Goal: Task Accomplishment & Management: Use online tool/utility

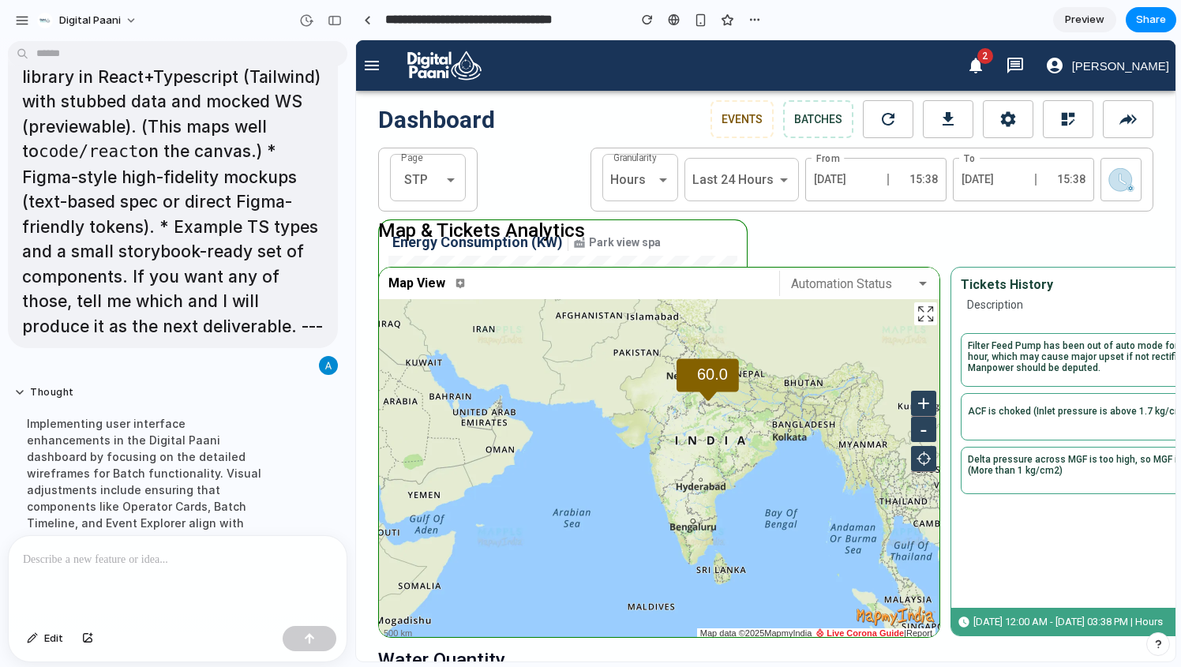
click at [378, 68] on icon "button" at bounding box center [371, 65] width 19 height 19
click at [375, 66] on icon "button" at bounding box center [371, 65] width 19 height 19
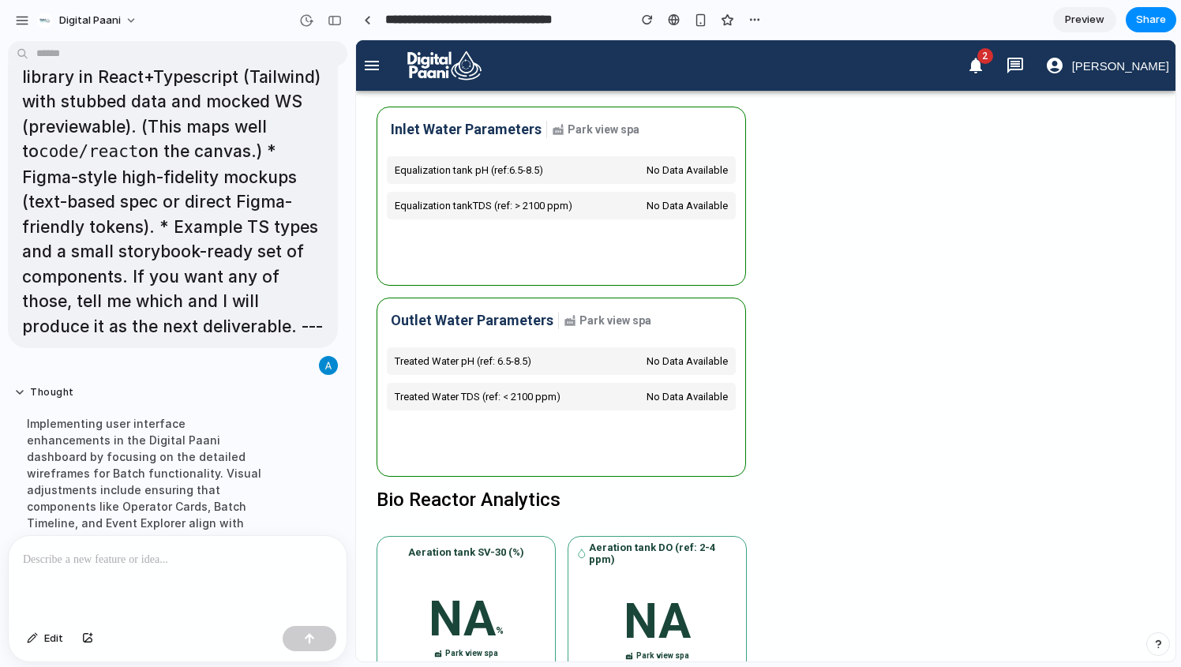
scroll to position [0, 2]
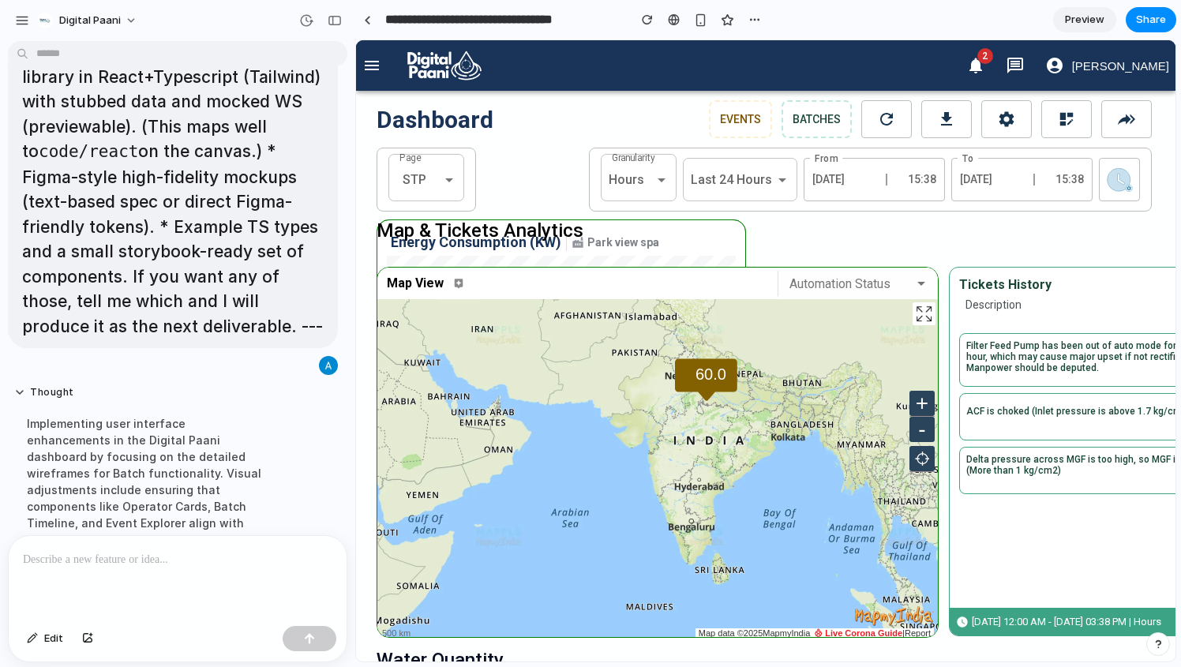
click at [366, 62] on icon "button" at bounding box center [372, 65] width 14 height 9
click at [365, 18] on div at bounding box center [367, 20] width 7 height 9
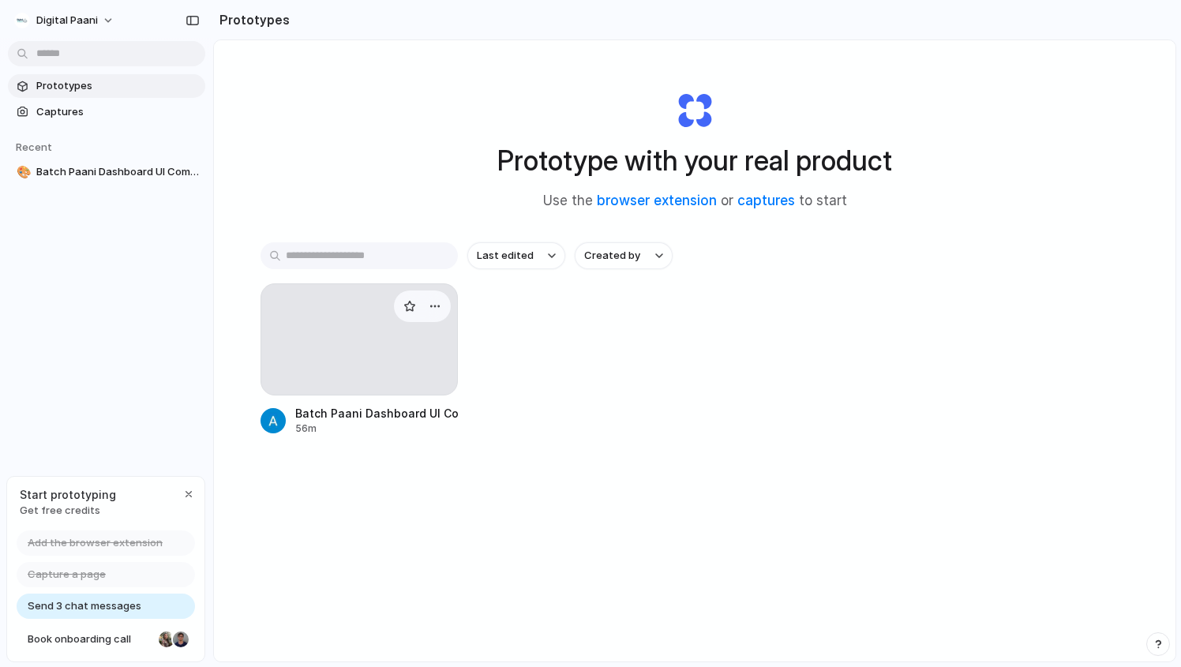
click at [379, 357] on div at bounding box center [358, 339] width 197 height 112
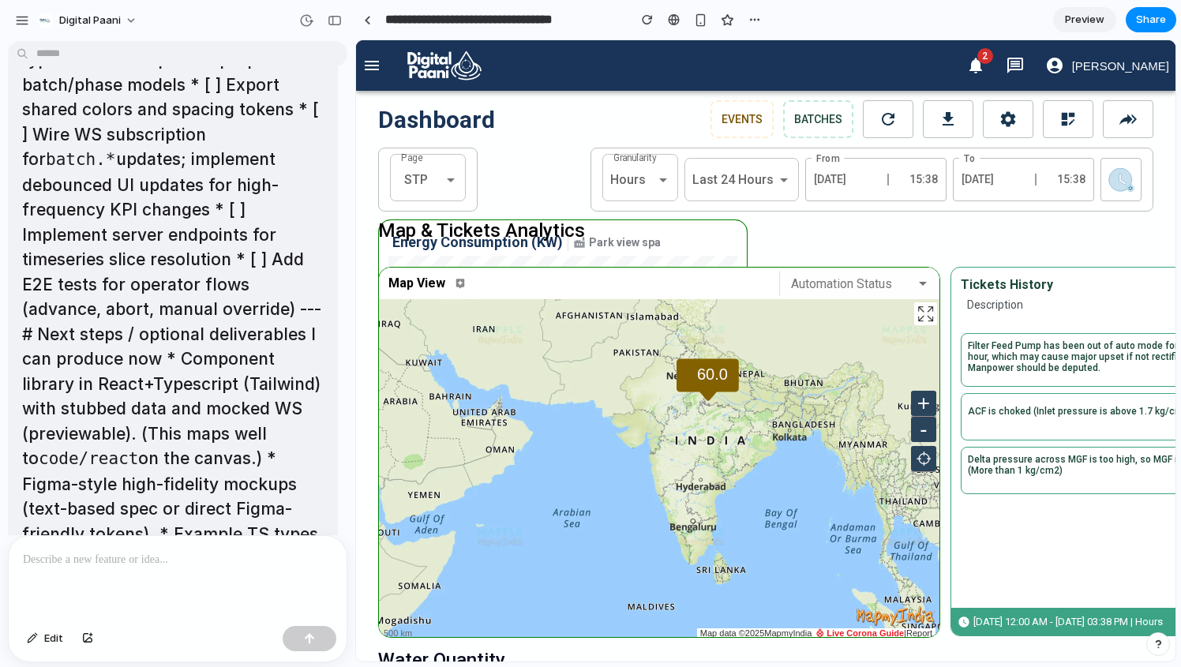
click at [205, 552] on p at bounding box center [177, 559] width 309 height 19
click at [216, 564] on p at bounding box center [177, 559] width 309 height 19
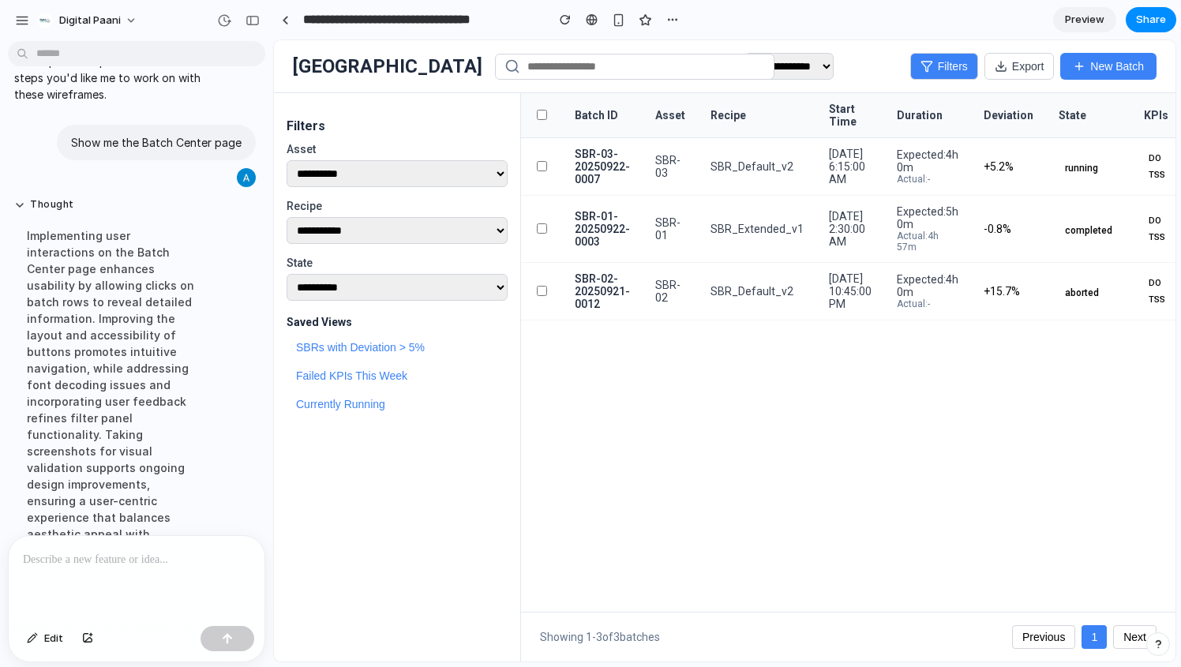
scroll to position [20137, 0]
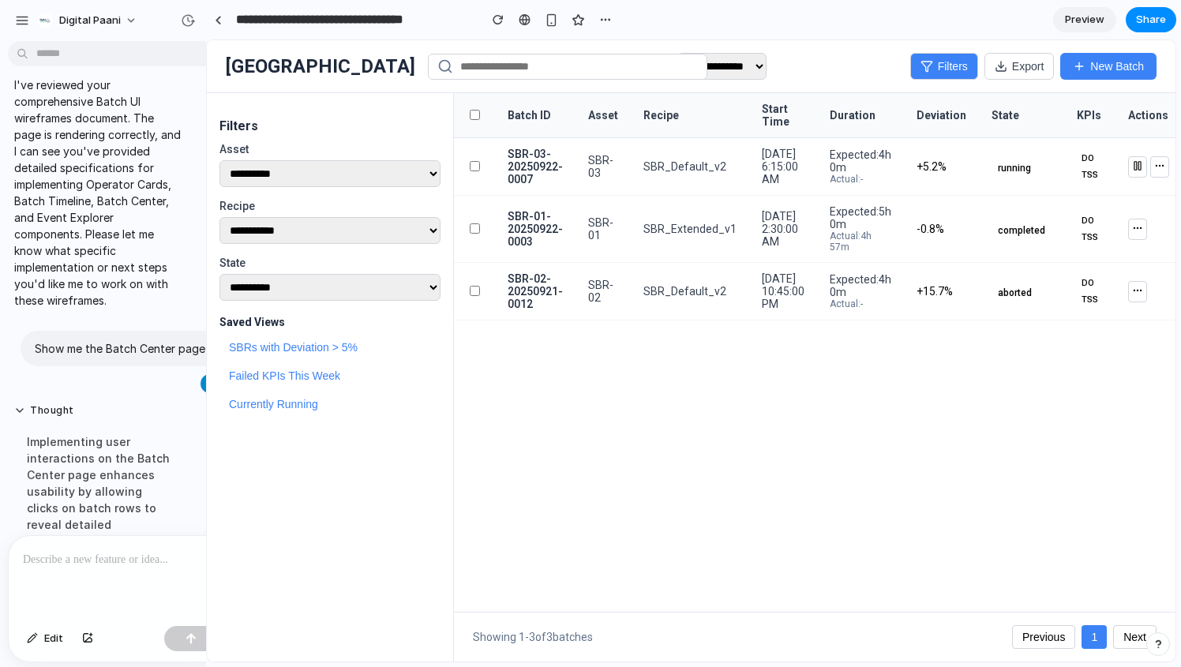
drag, startPoint x: 354, startPoint y: 413, endPoint x: 206, endPoint y: 408, distance: 147.7
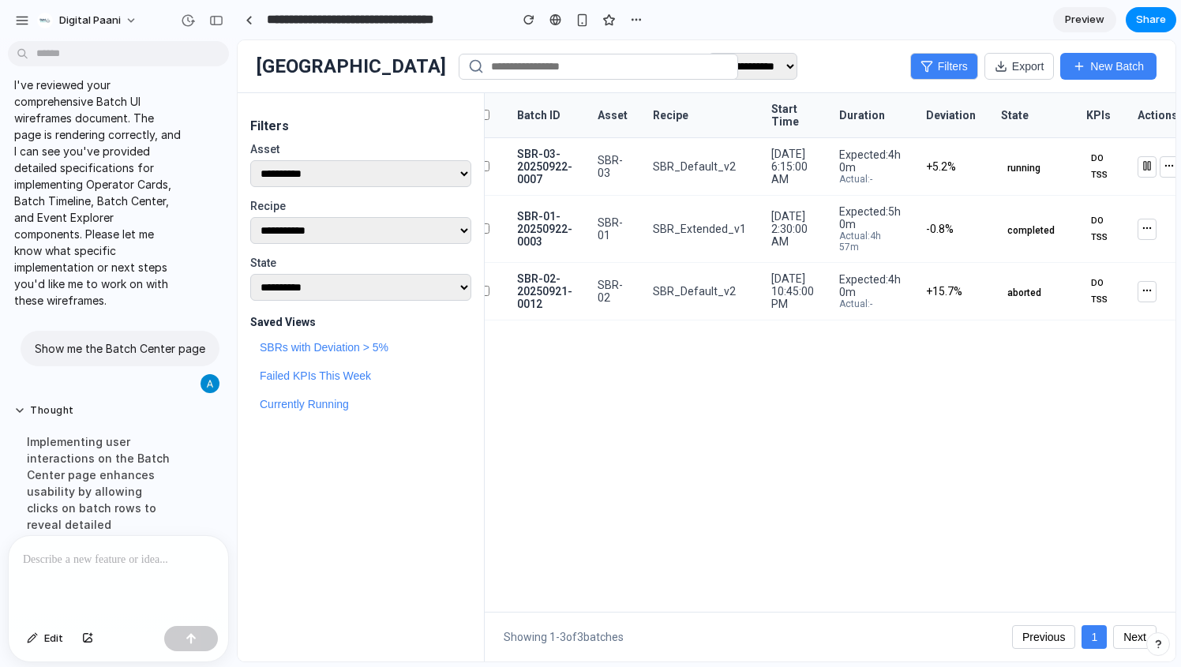
scroll to position [0, 0]
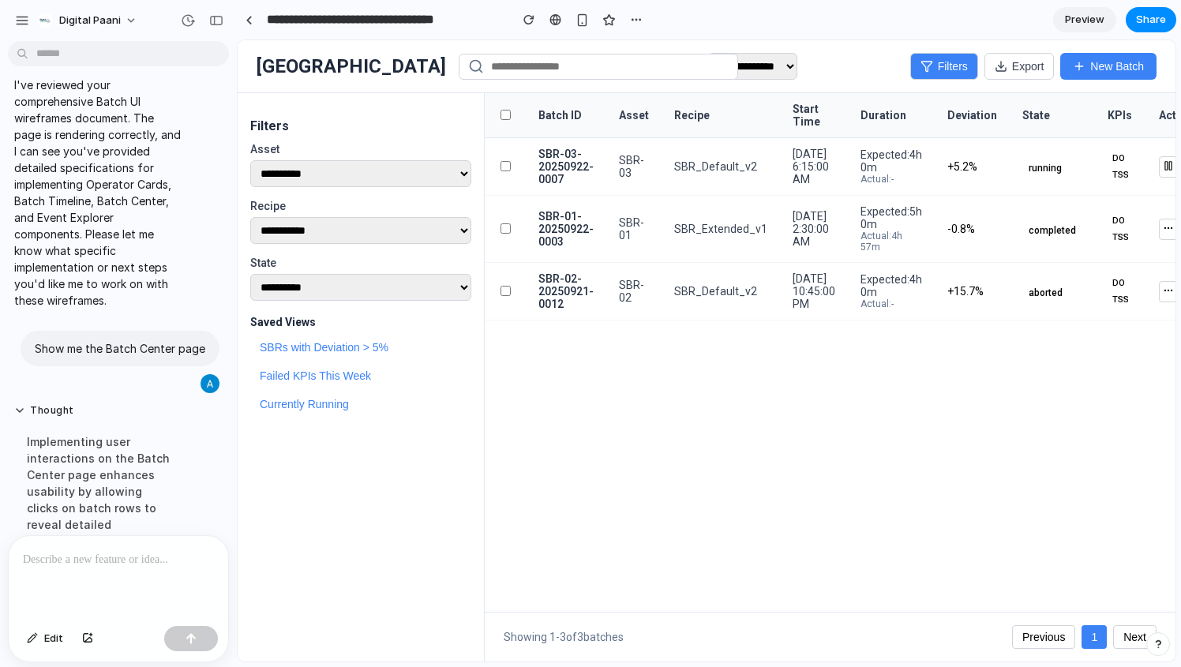
click at [133, 571] on div at bounding box center [118, 578] width 219 height 84
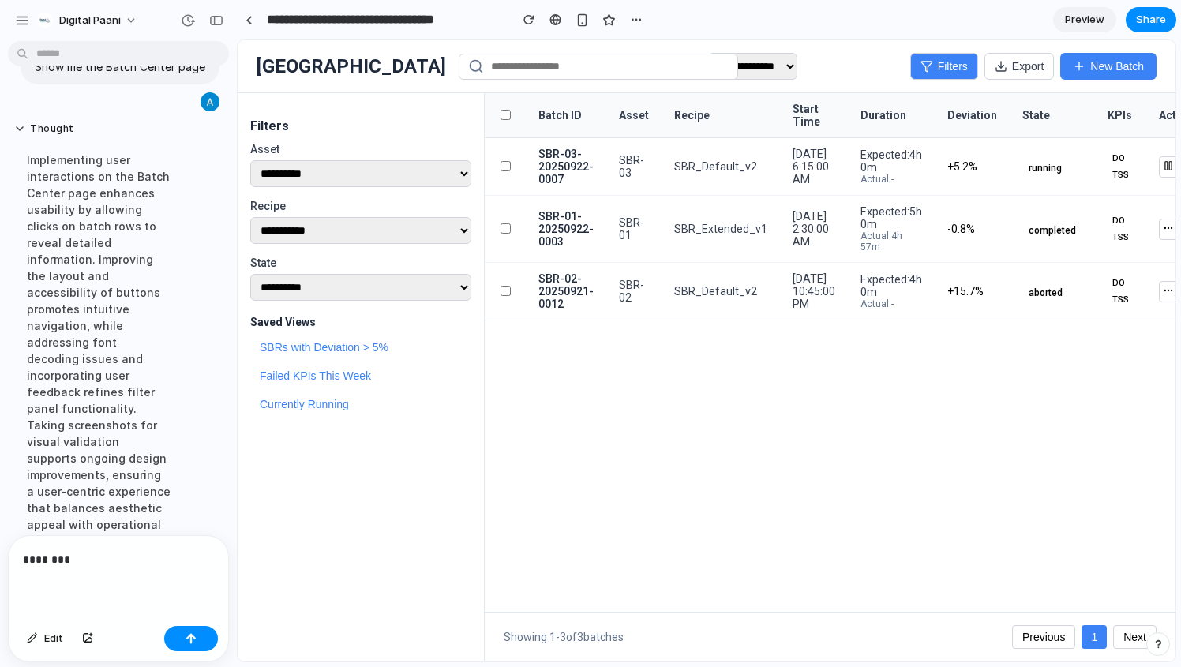
scroll to position [20435, 0]
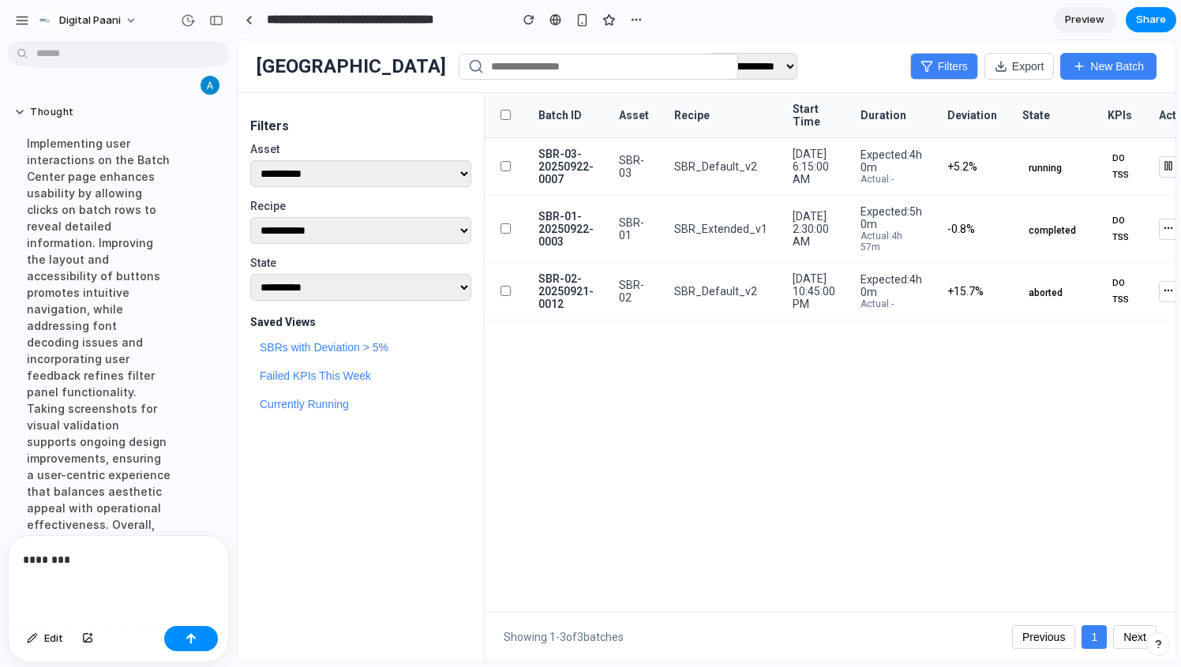
click at [1135, 627] on button "Next" at bounding box center [1134, 637] width 43 height 24
click at [1058, 639] on button "Previous" at bounding box center [1043, 637] width 63 height 24
click at [657, 222] on td "SBR-01" at bounding box center [633, 229] width 55 height 67
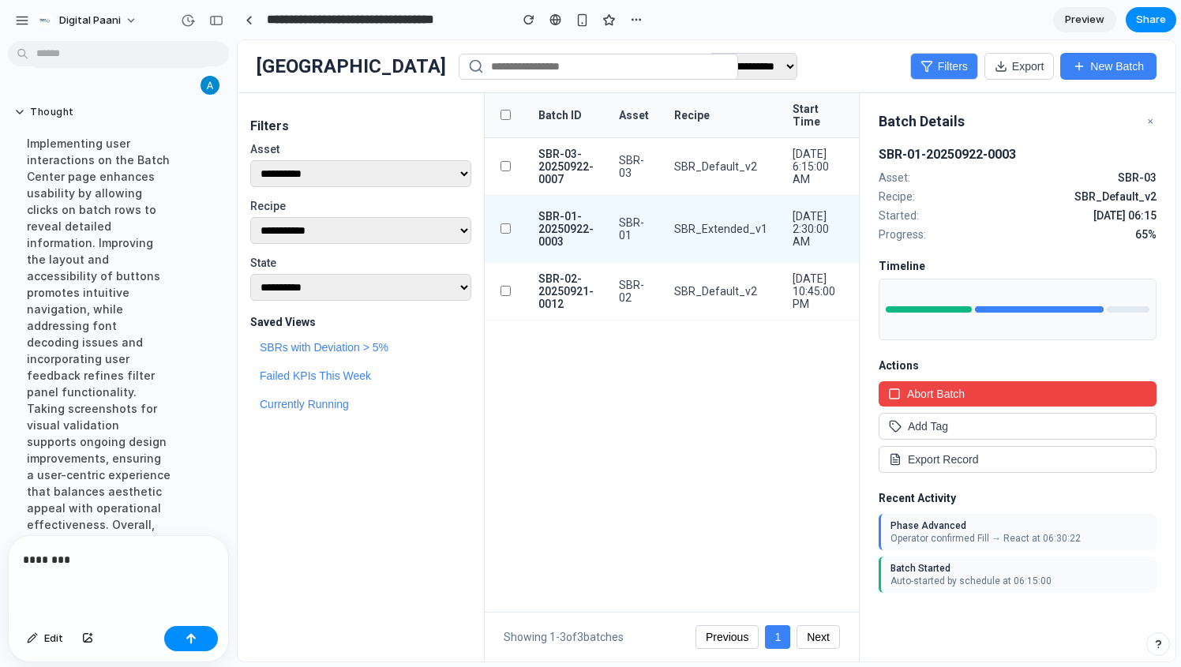
click at [1002, 313] on div at bounding box center [1039, 309] width 129 height 6
click at [661, 159] on td "SBR_Default_v2" at bounding box center [720, 167] width 118 height 58
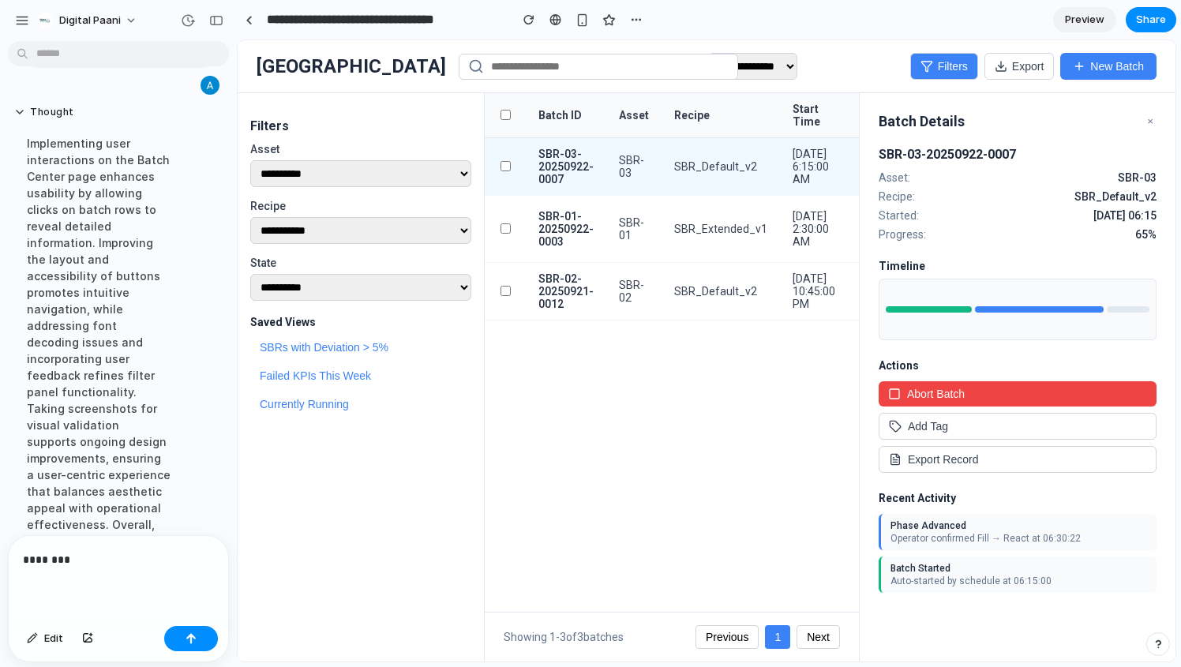
click at [699, 279] on td "SBR_Default_v2" at bounding box center [720, 292] width 118 height 58
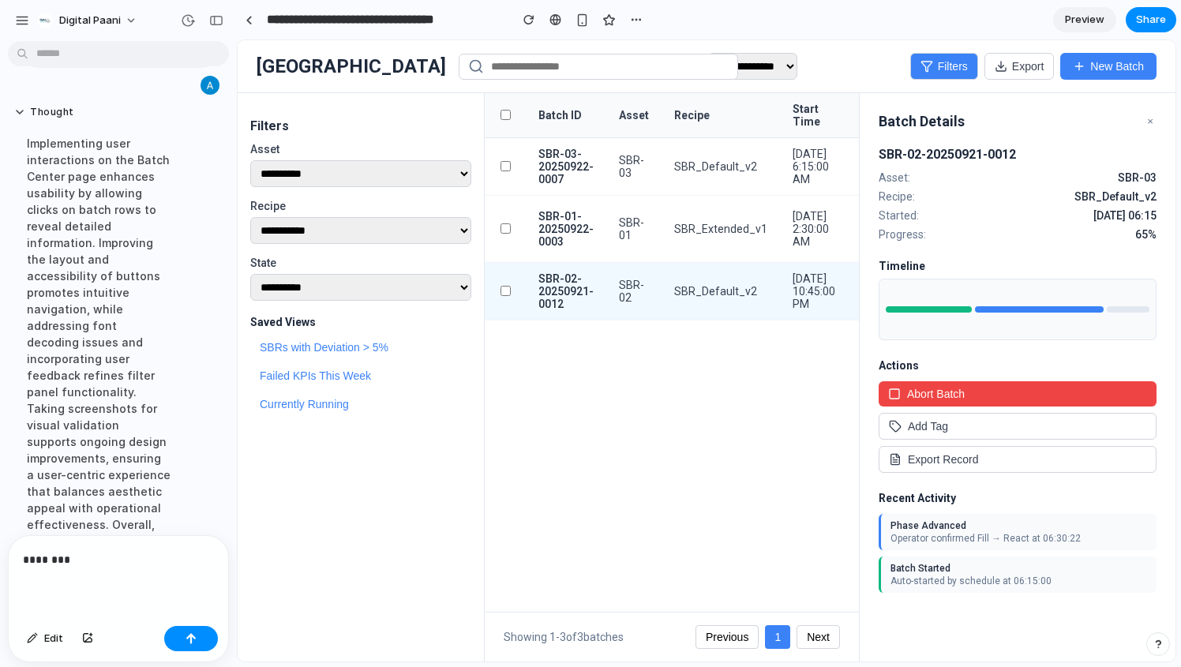
click at [328, 230] on select "**********" at bounding box center [360, 230] width 221 height 27
click at [145, 575] on div "********" at bounding box center [118, 578] width 219 height 84
click at [115, 558] on p "********" at bounding box center [118, 559] width 191 height 19
click at [115, 556] on p "********" at bounding box center [118, 559] width 191 height 19
click at [116, 567] on p "********" at bounding box center [118, 559] width 191 height 19
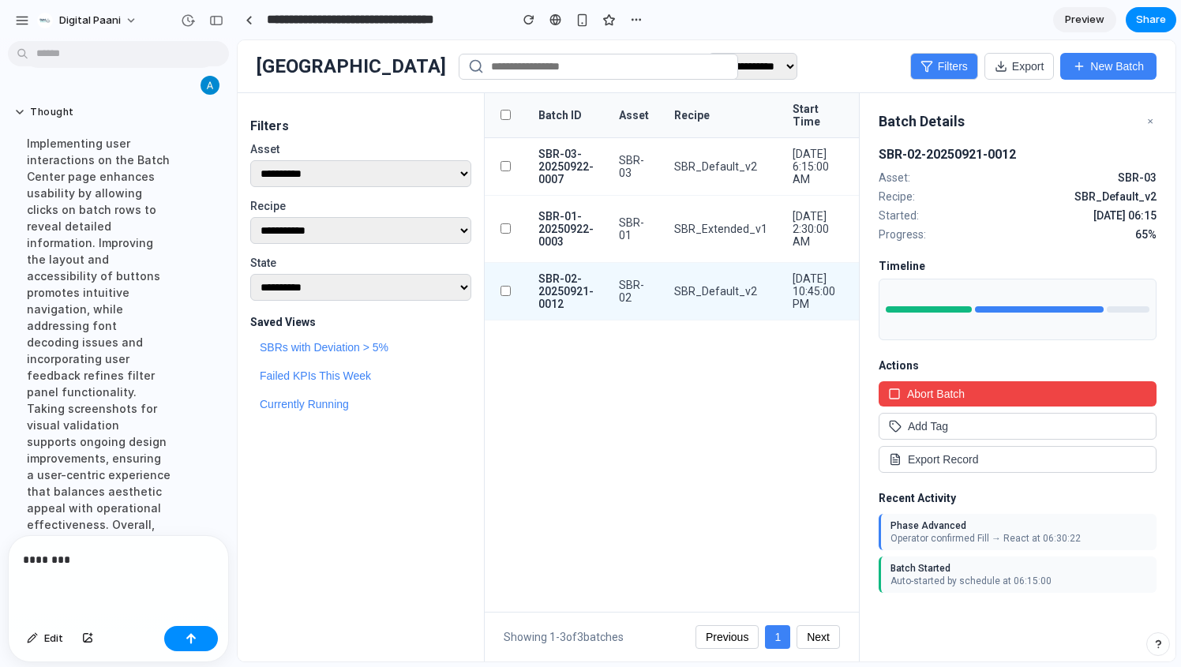
click at [116, 567] on p "********" at bounding box center [118, 559] width 191 height 19
click at [143, 535] on p "**********" at bounding box center [118, 550] width 191 height 38
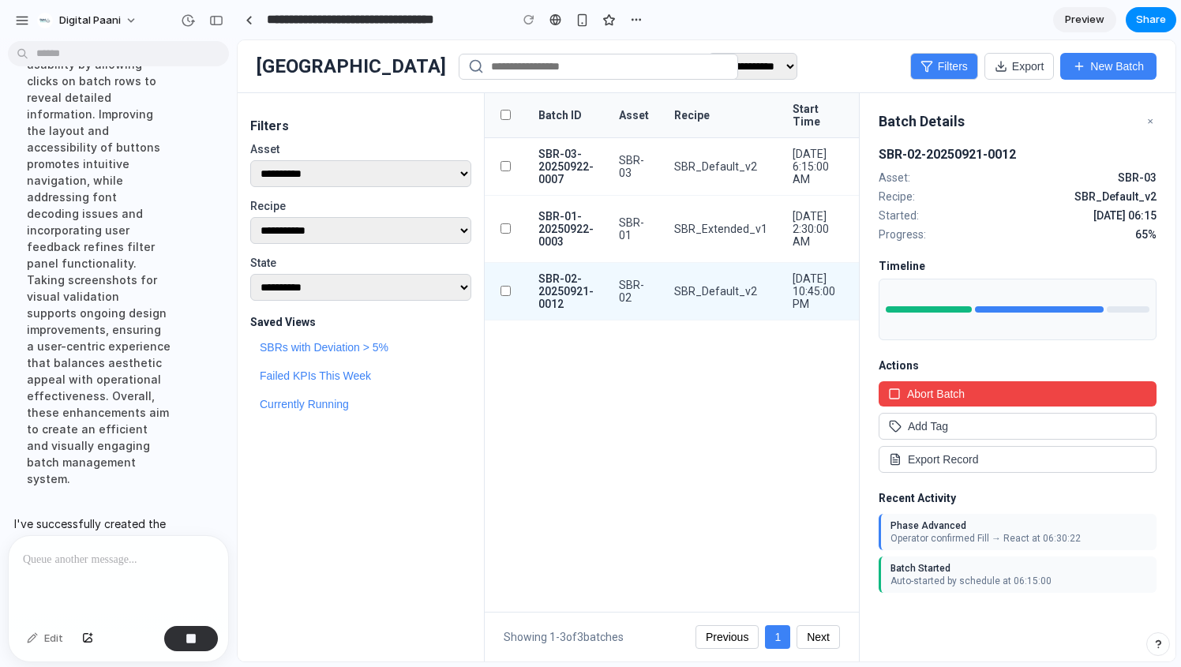
click at [161, 541] on div at bounding box center [118, 578] width 219 height 84
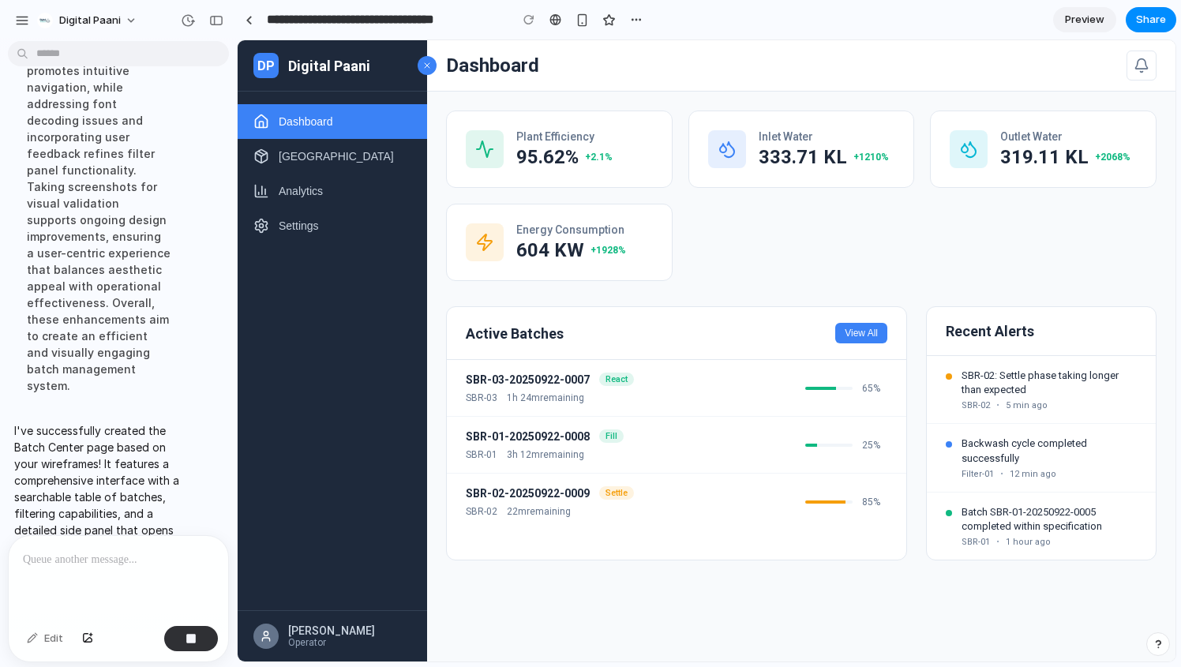
scroll to position [21121, 0]
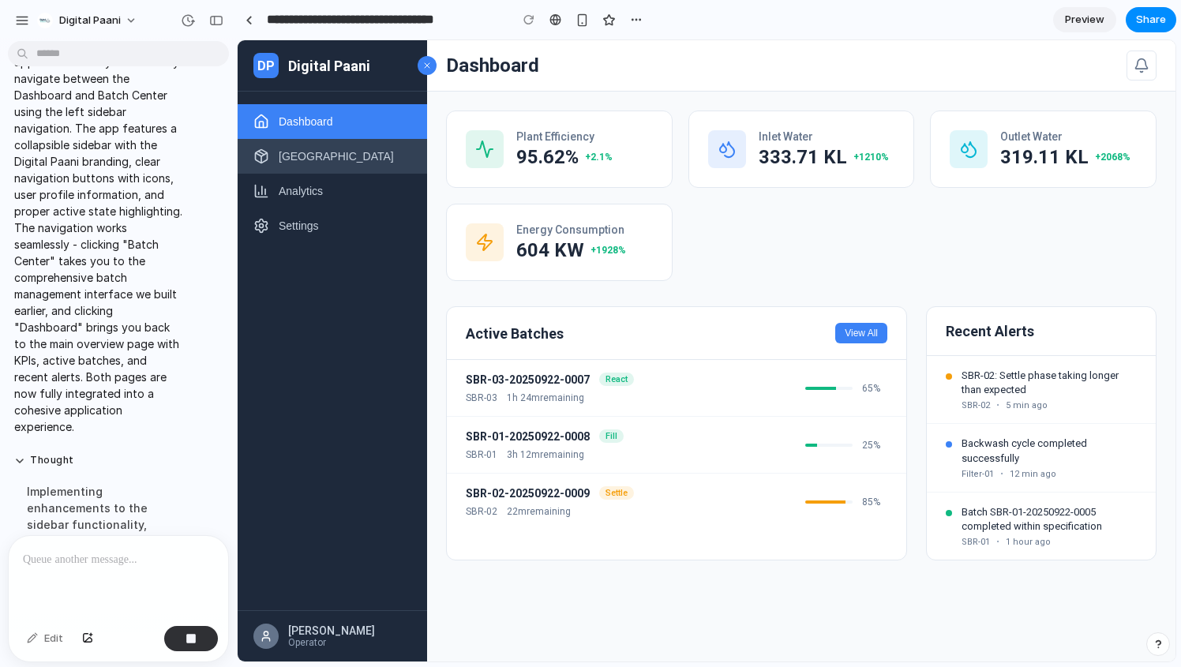
click at [339, 155] on span "[GEOGRAPHIC_DATA]" at bounding box center [336, 156] width 115 height 13
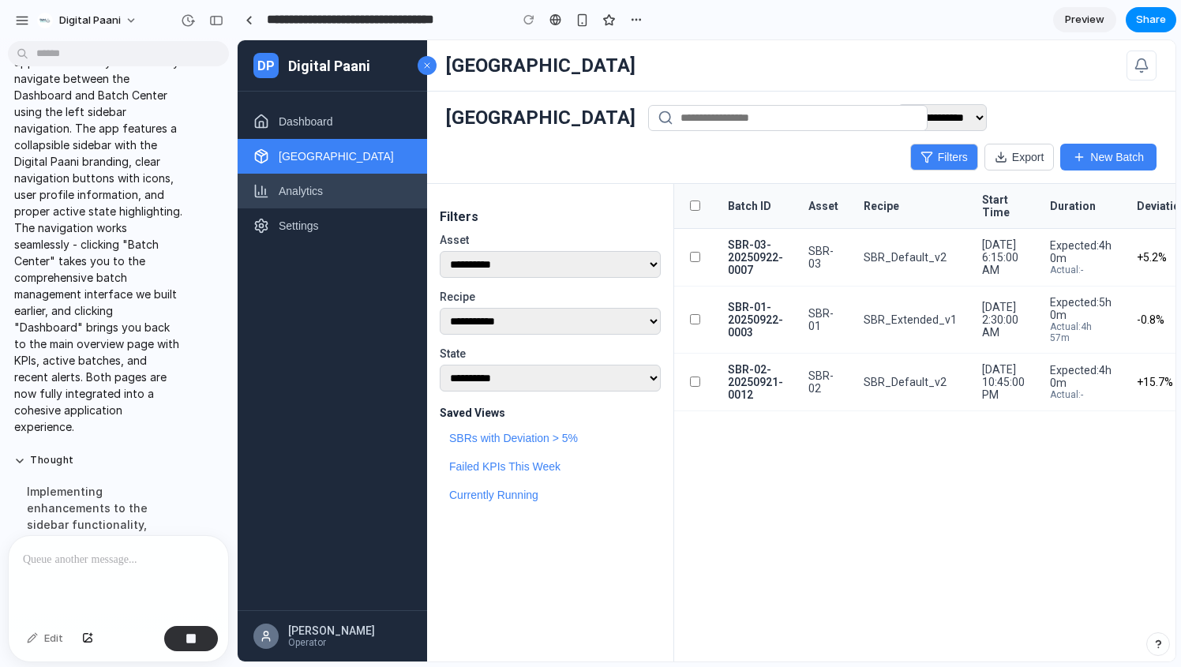
click at [344, 192] on button "Analytics" at bounding box center [332, 191] width 189 height 35
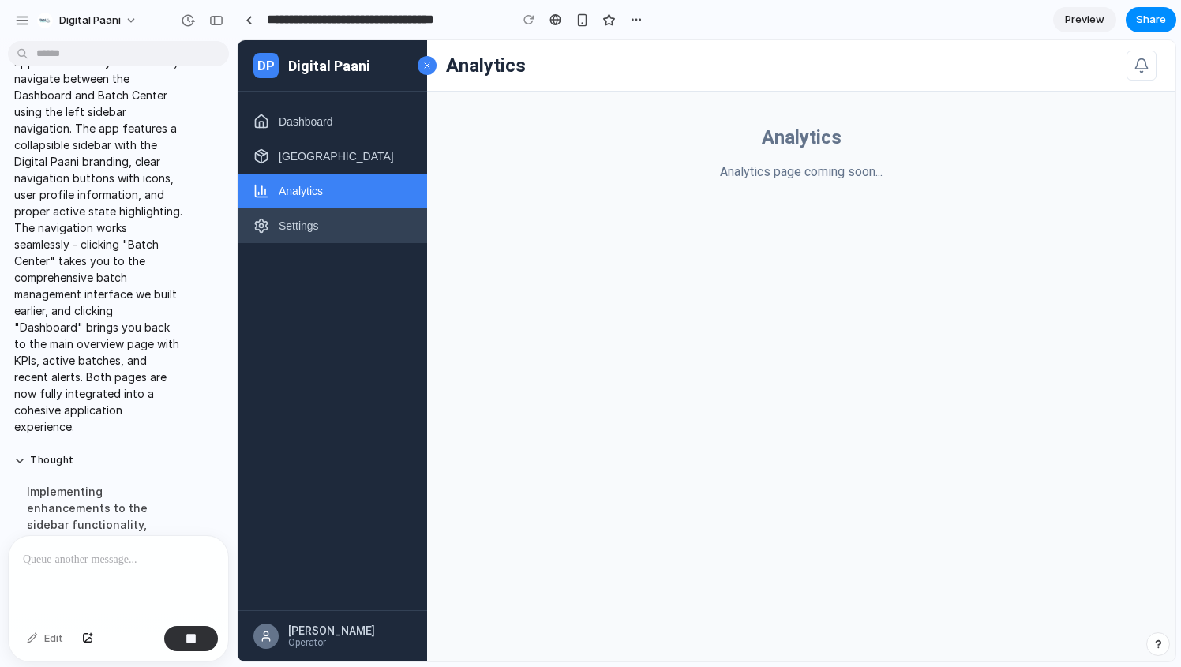
click at [344, 227] on button "Settings" at bounding box center [332, 225] width 189 height 35
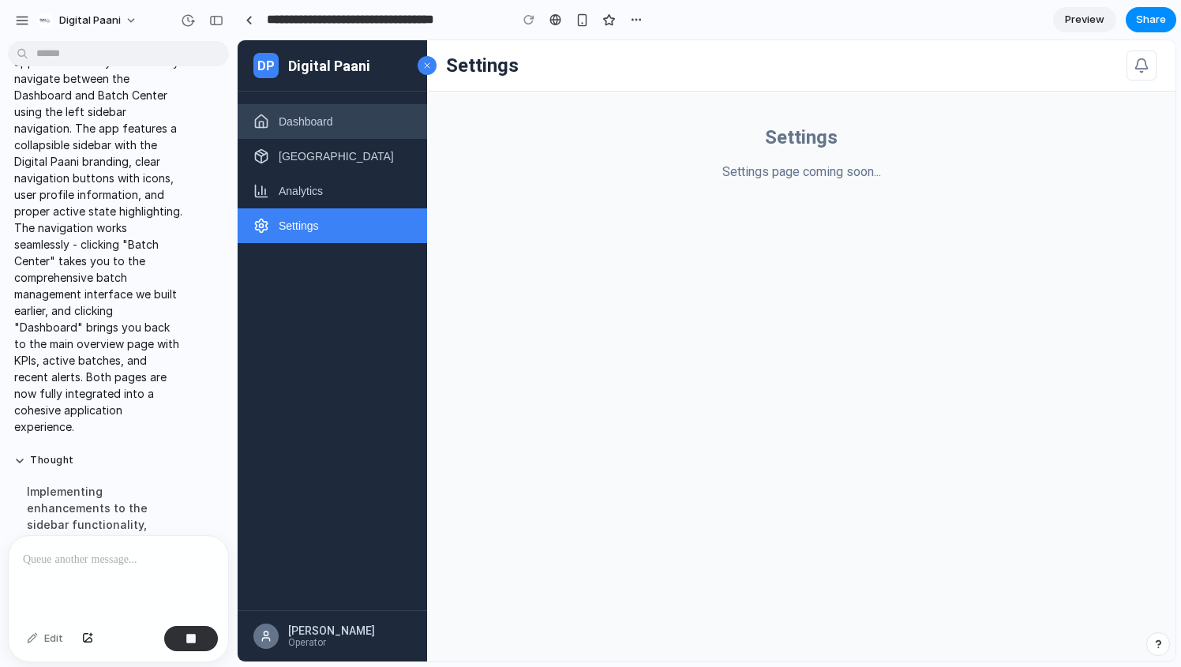
click at [344, 133] on button "Dashboard" at bounding box center [332, 121] width 189 height 35
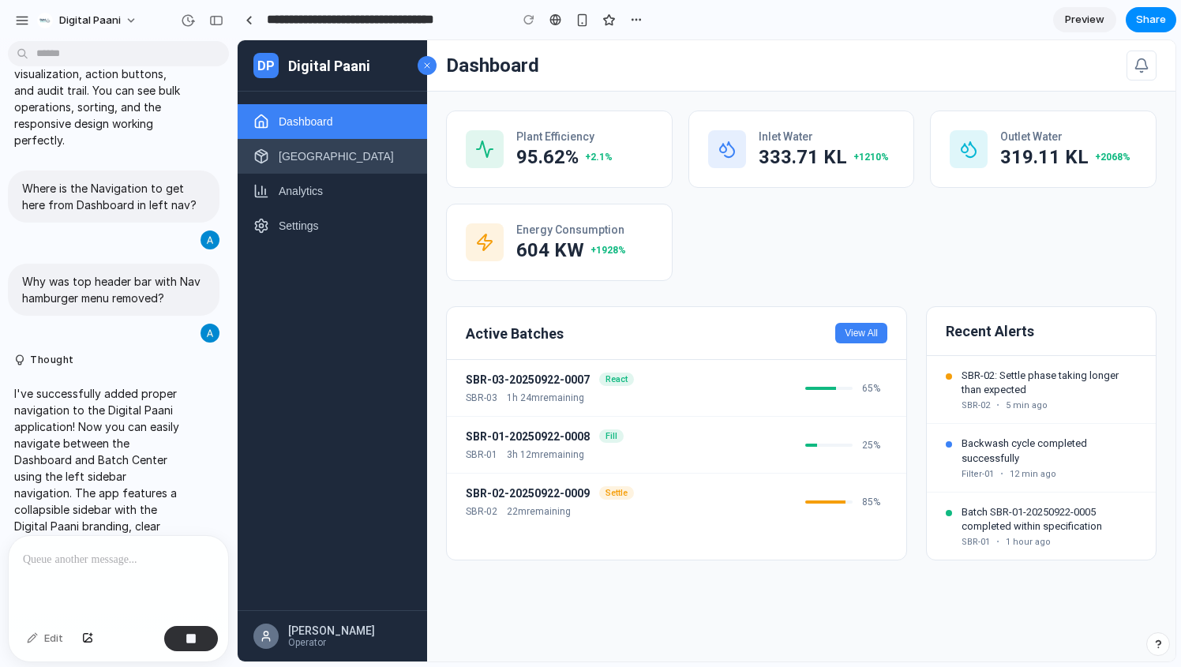
click at [350, 156] on button "[GEOGRAPHIC_DATA]" at bounding box center [332, 156] width 189 height 35
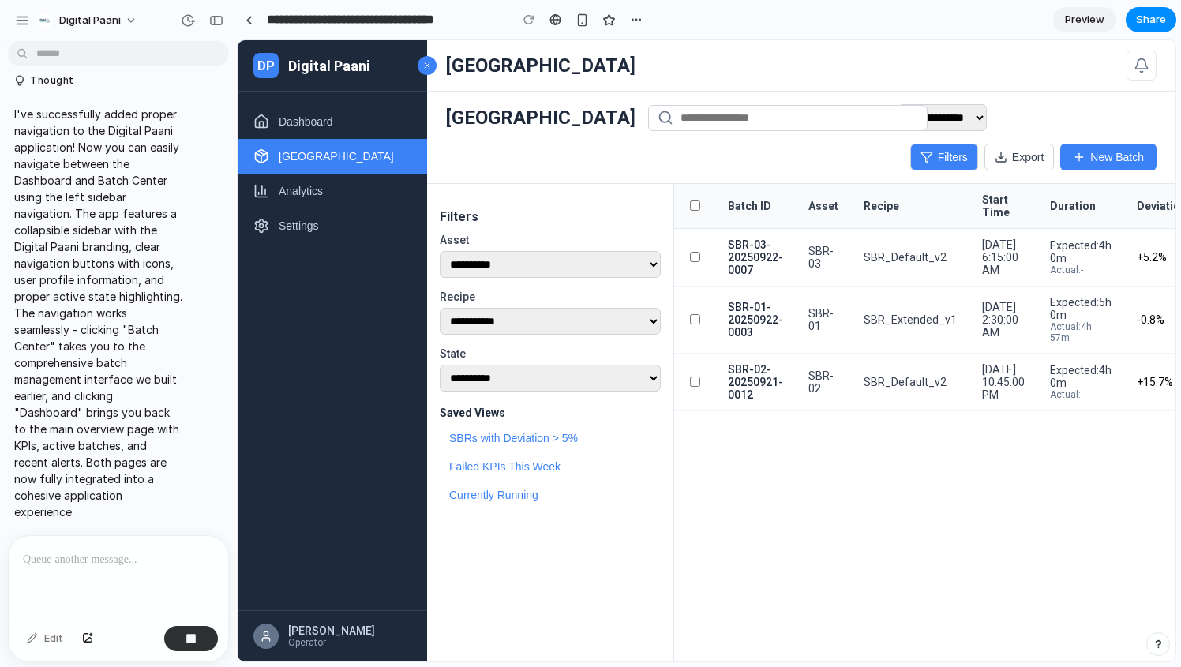
scroll to position [21088, 0]
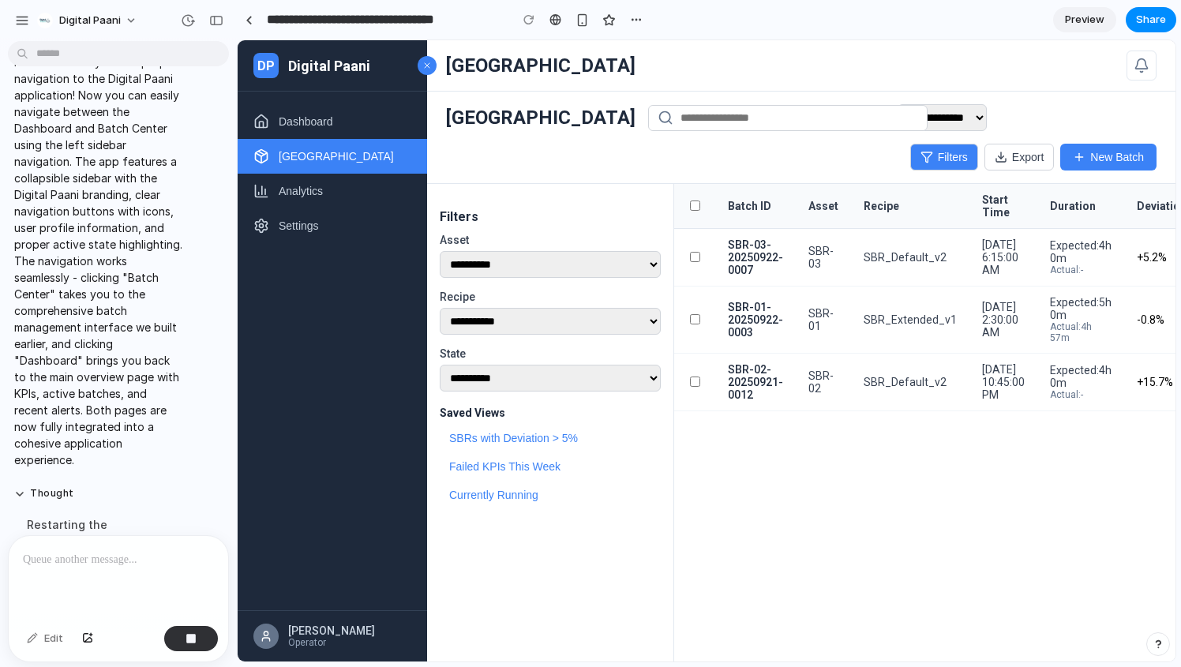
drag, startPoint x: 775, startPoint y: 66, endPoint x: 1028, endPoint y: 40, distance: 253.9
click at [775, 66] on div "[GEOGRAPHIC_DATA]" at bounding box center [801, 65] width 748 height 51
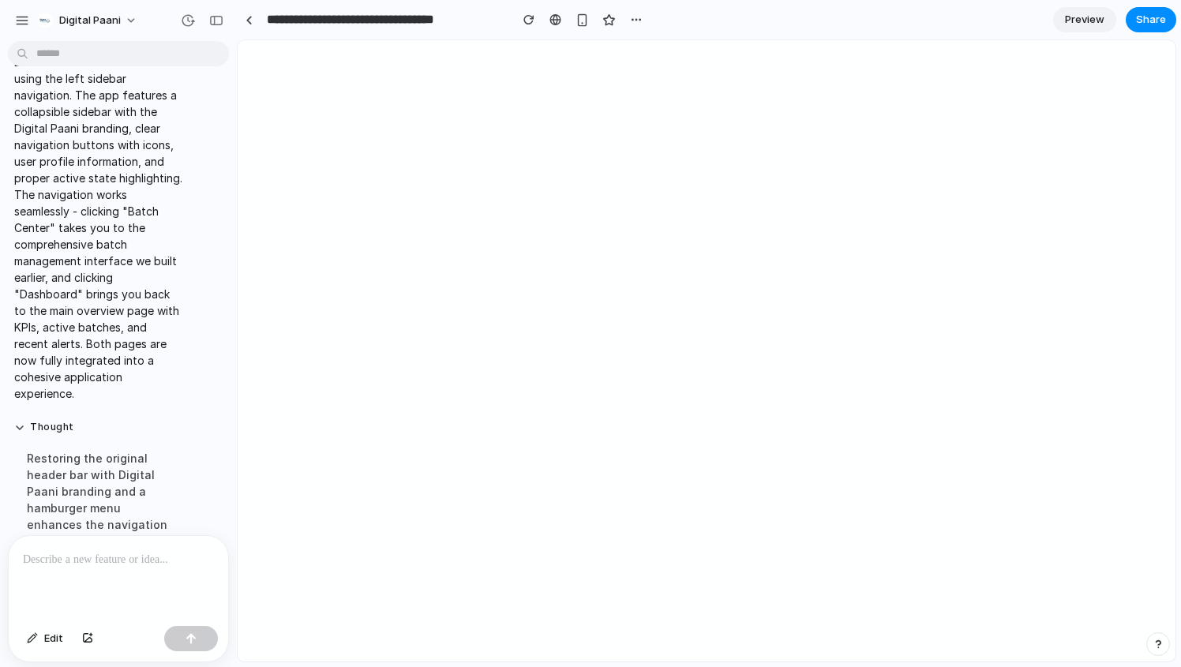
scroll to position [21453, 0]
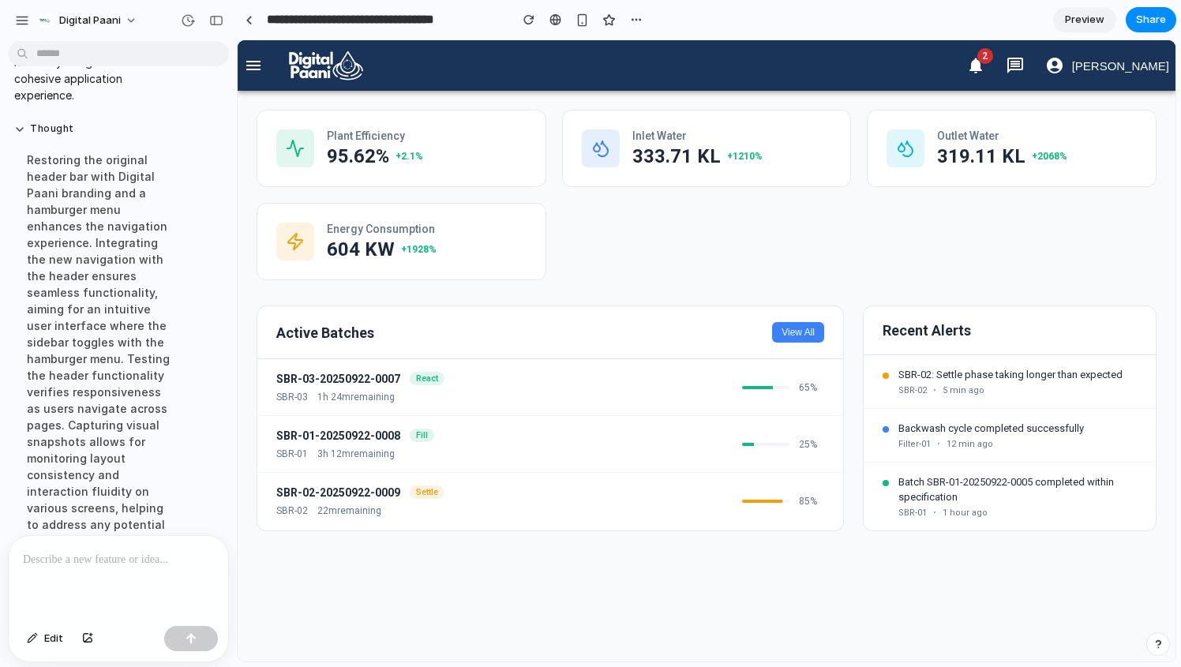
click at [248, 58] on icon "button" at bounding box center [253, 65] width 19 height 19
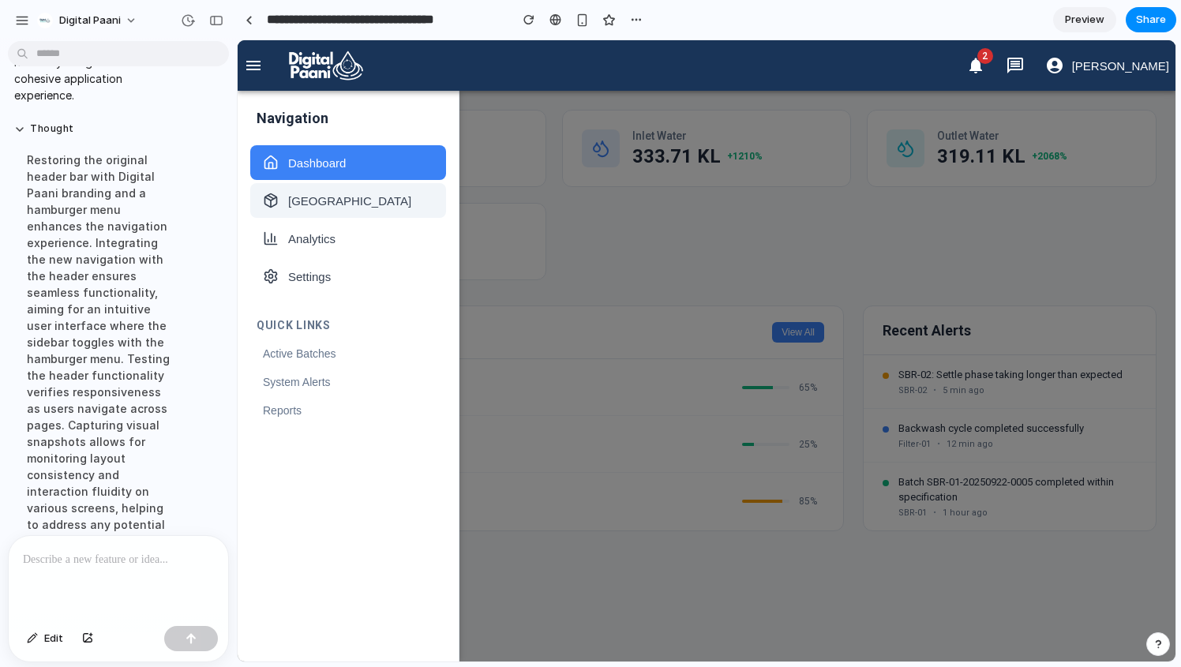
click at [349, 195] on span "[GEOGRAPHIC_DATA]" at bounding box center [349, 200] width 123 height 13
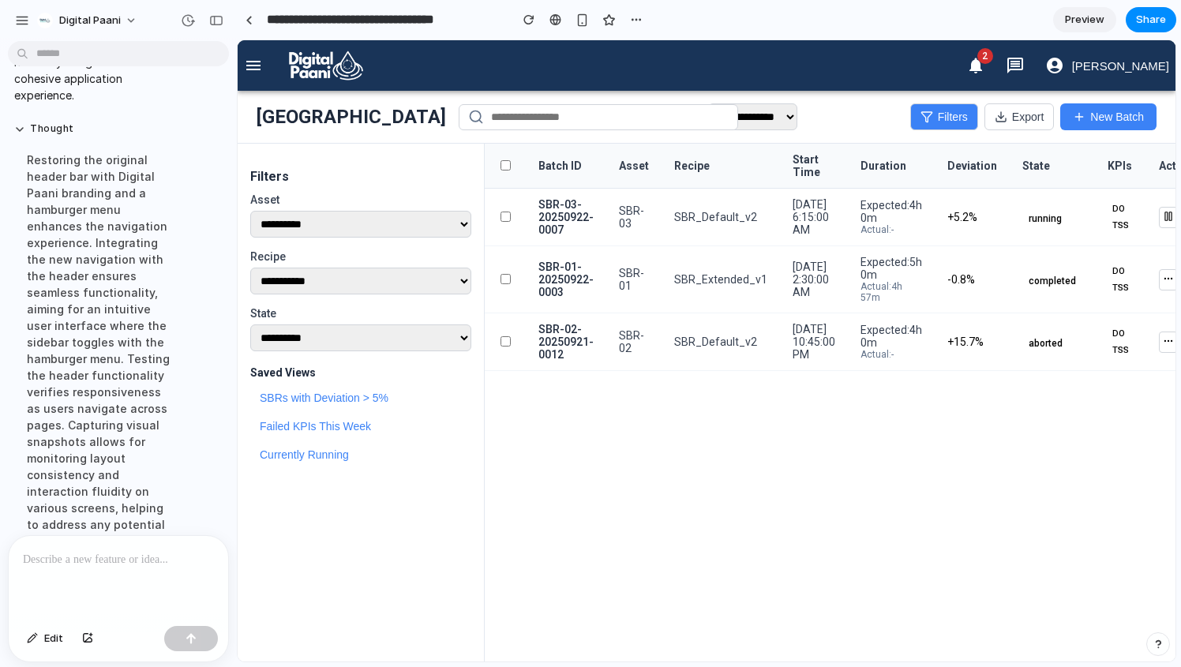
click at [250, 62] on icon "button" at bounding box center [253, 65] width 19 height 19
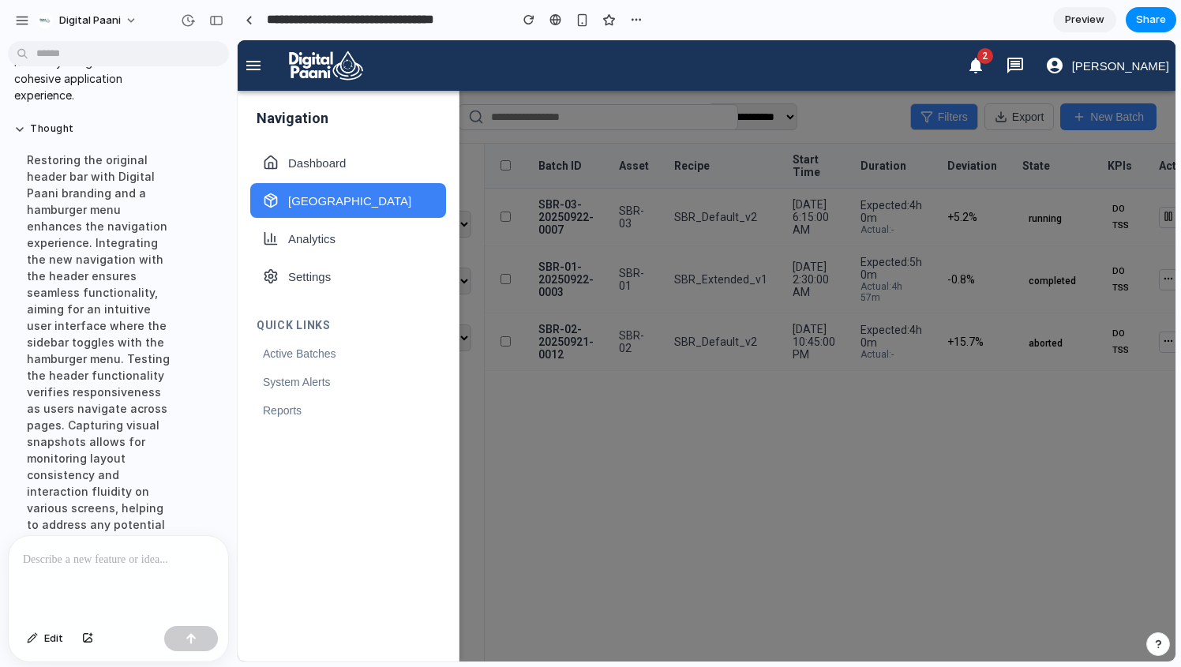
click at [702, 488] on div at bounding box center [707, 376] width 938 height 571
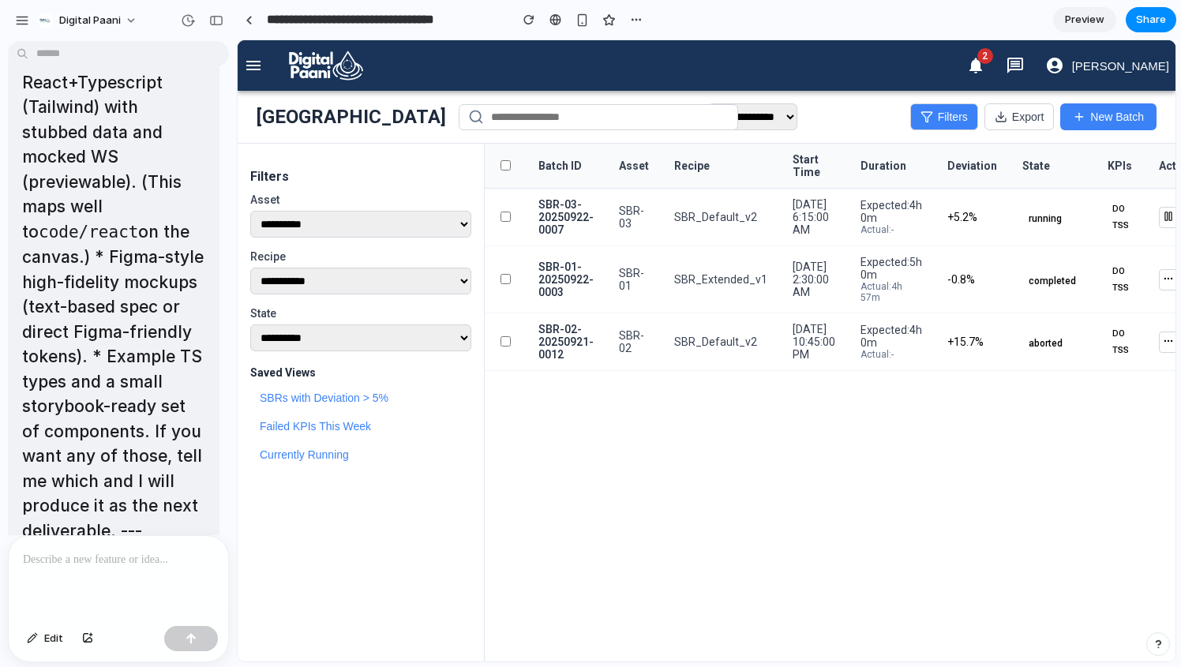
scroll to position [19553, 0]
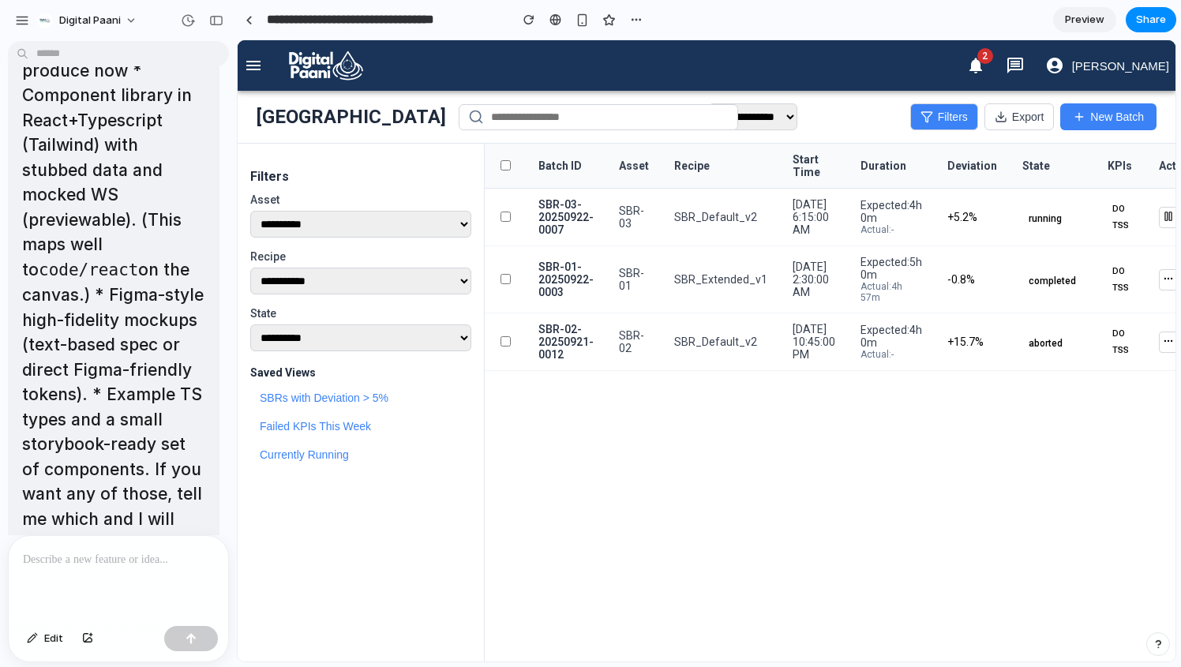
click at [137, 567] on p at bounding box center [118, 559] width 191 height 19
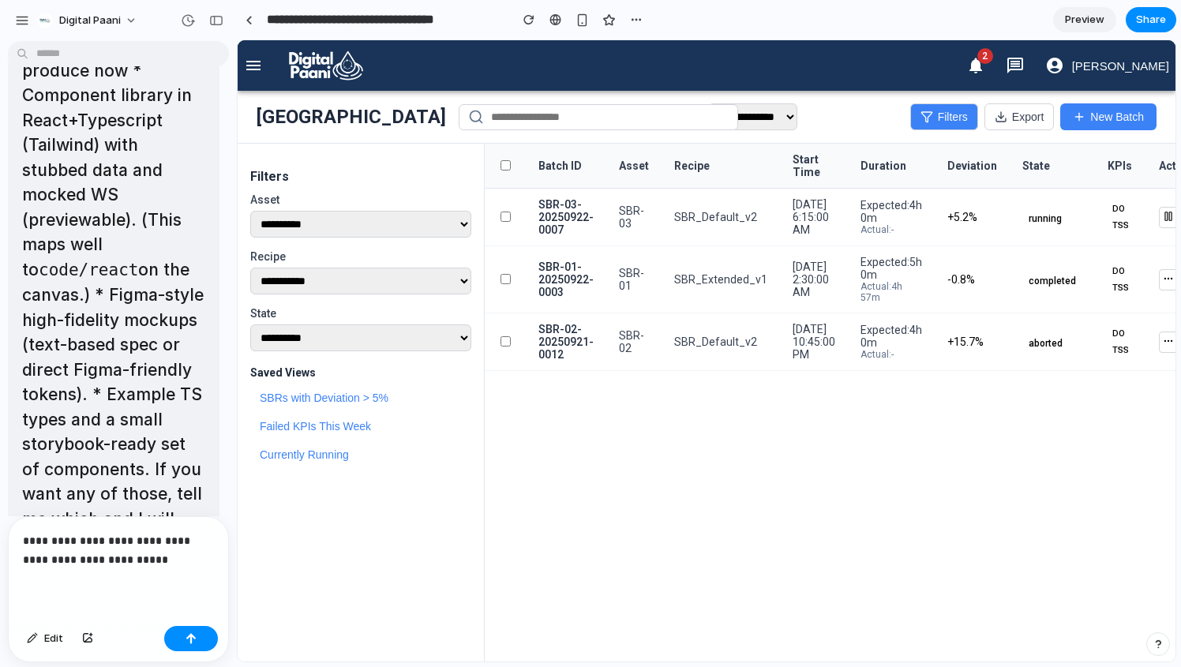
scroll to position [21581, 0]
